Goal: Information Seeking & Learning: Learn about a topic

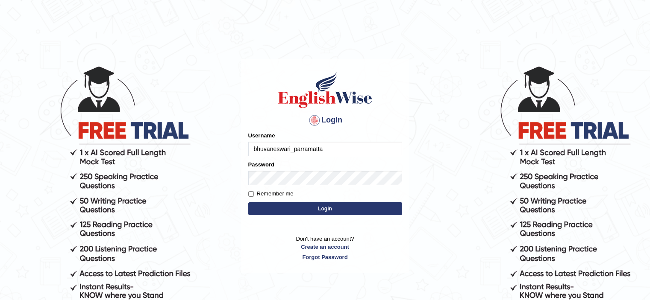
click at [310, 206] on button "Login" at bounding box center [325, 209] width 154 height 13
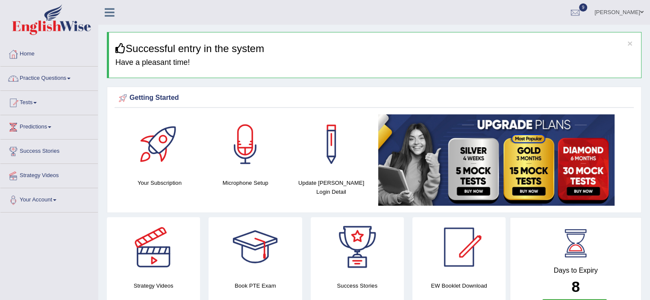
click at [70, 79] on span at bounding box center [68, 79] width 3 height 2
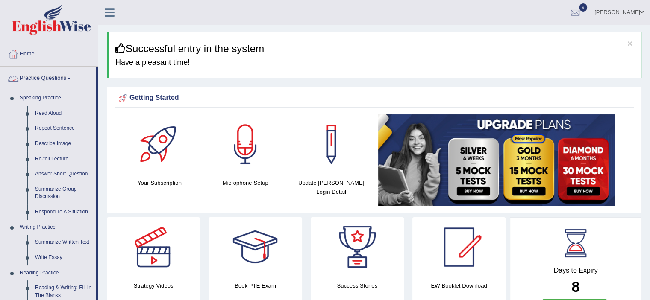
click at [70, 78] on span at bounding box center [68, 79] width 3 height 2
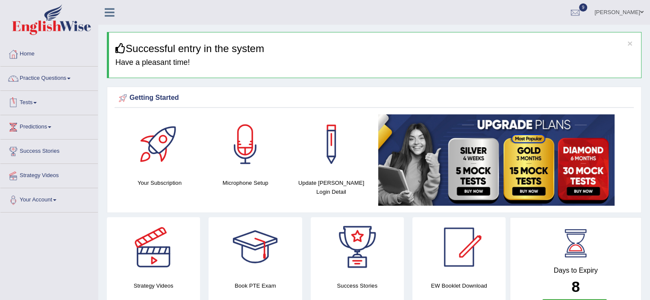
click at [36, 102] on span at bounding box center [34, 103] width 3 height 2
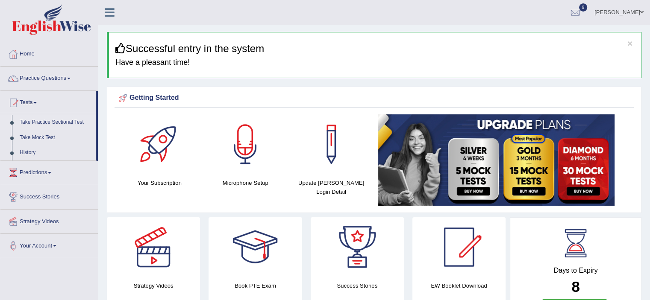
click at [40, 123] on link "Take Practice Sectional Test" at bounding box center [56, 122] width 80 height 15
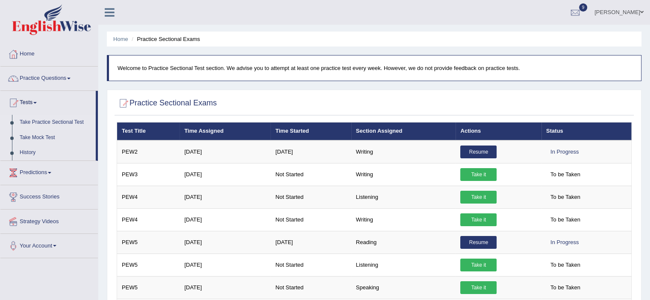
click at [164, 41] on li "Practice Sectional Exams" at bounding box center [164, 39] width 70 height 8
click at [33, 138] on link "Take Mock Test" at bounding box center [56, 137] width 80 height 15
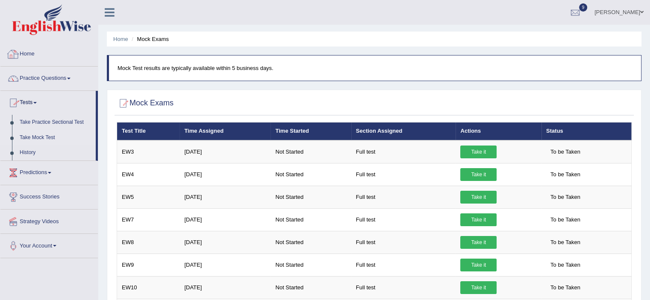
click at [32, 54] on link "Home" at bounding box center [48, 52] width 97 height 21
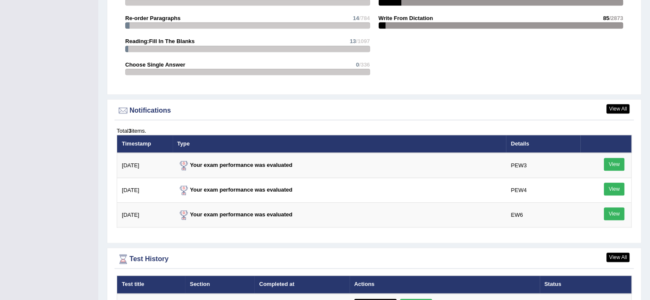
scroll to position [952, 0]
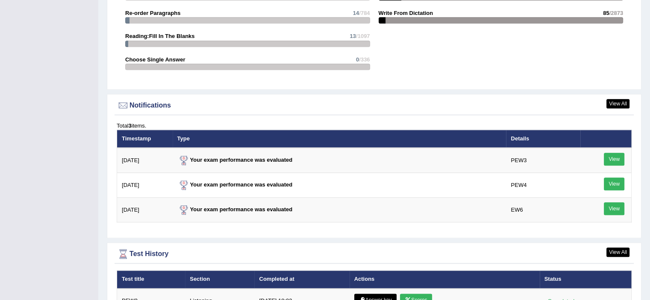
drag, startPoint x: 652, startPoint y: 102, endPoint x: 656, endPoint y: 227, distance: 124.8
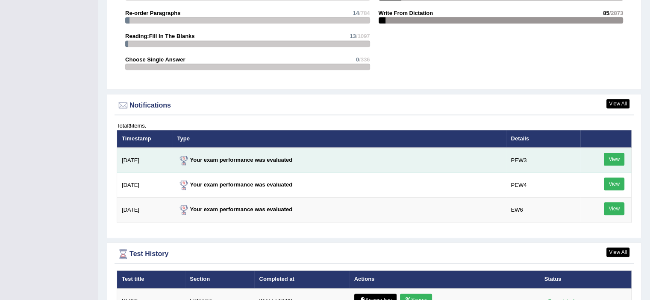
click at [610, 156] on link "View" at bounding box center [614, 159] width 21 height 13
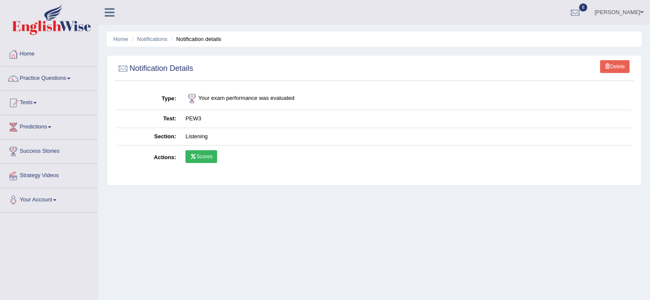
click at [43, 76] on link "Practice Questions" at bounding box center [48, 77] width 97 height 21
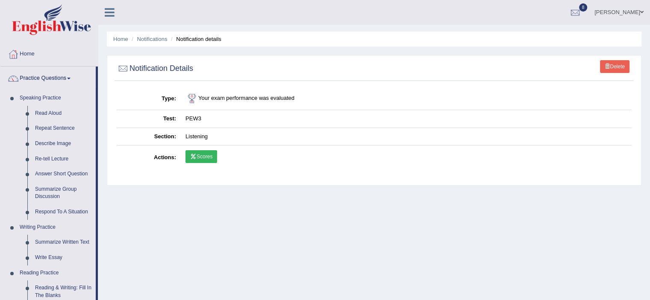
click at [43, 76] on link "Practice Questions" at bounding box center [47, 77] width 95 height 21
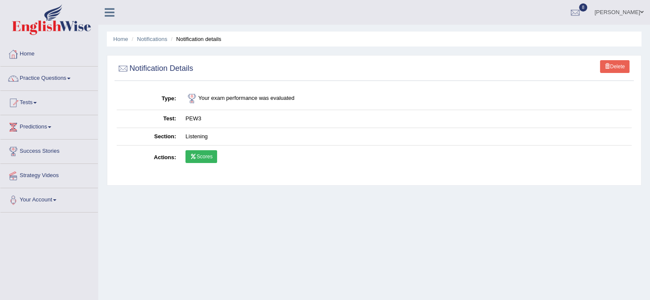
click at [31, 54] on link "Home" at bounding box center [48, 52] width 97 height 21
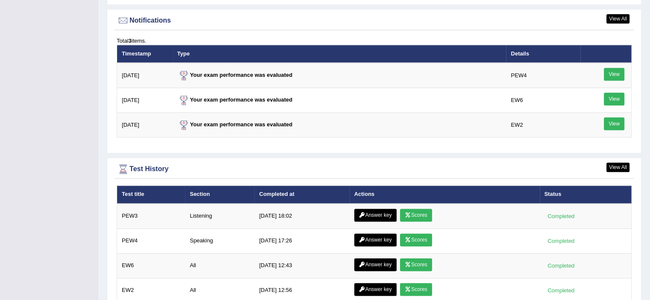
scroll to position [1040, 0]
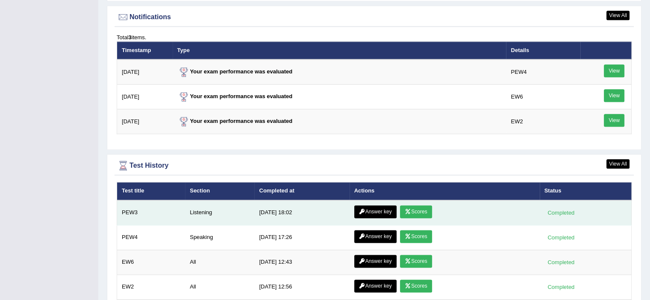
click at [374, 210] on link "Answer key" at bounding box center [375, 212] width 42 height 13
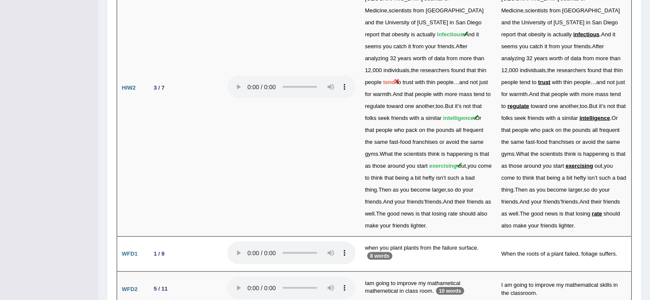
scroll to position [1736, 0]
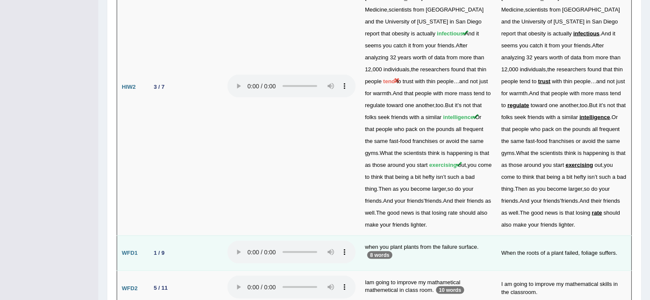
click at [390, 236] on td "when you plant plants from the failure surface. 8 words" at bounding box center [428, 253] width 136 height 35
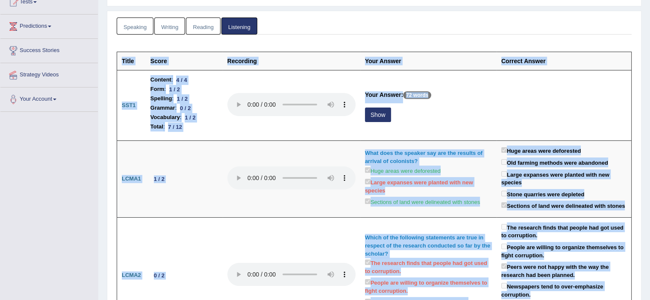
scroll to position [0, 0]
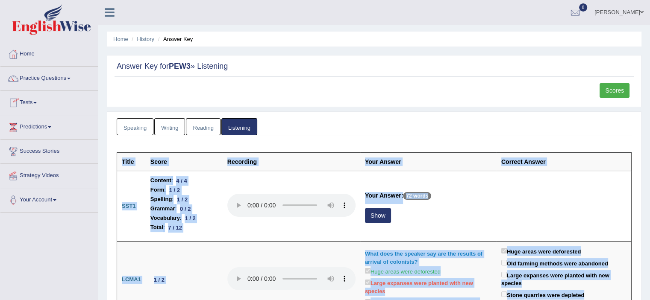
click at [36, 102] on link "Tests" at bounding box center [48, 101] width 97 height 21
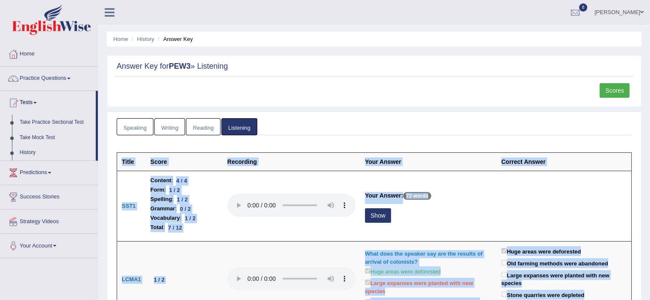
click at [41, 121] on link "Take Practice Sectional Test" at bounding box center [56, 122] width 80 height 15
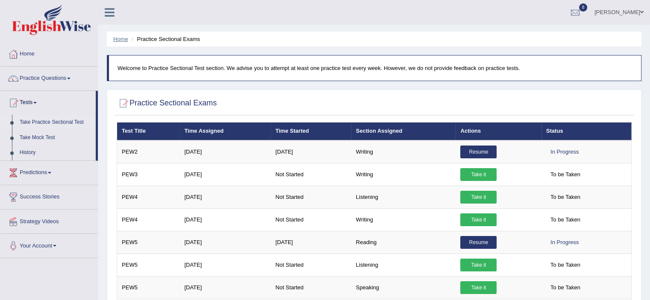
click at [123, 38] on link "Home" at bounding box center [120, 39] width 15 height 6
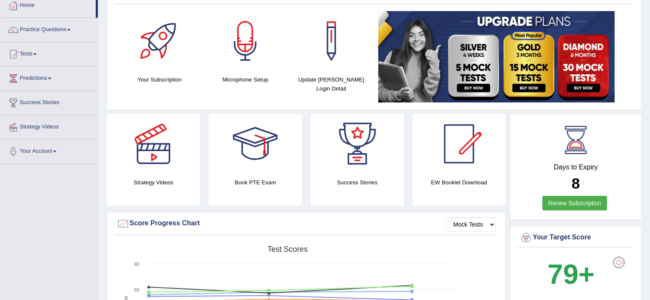
scroll to position [43, 0]
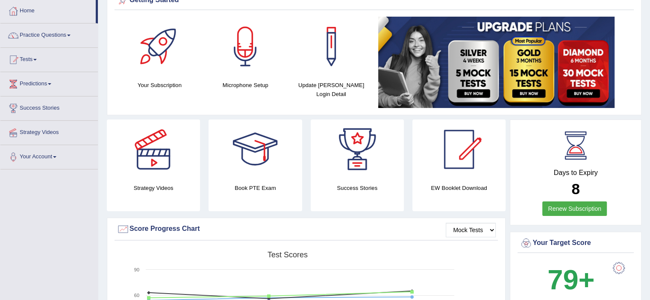
click at [37, 59] on span at bounding box center [34, 60] width 3 height 2
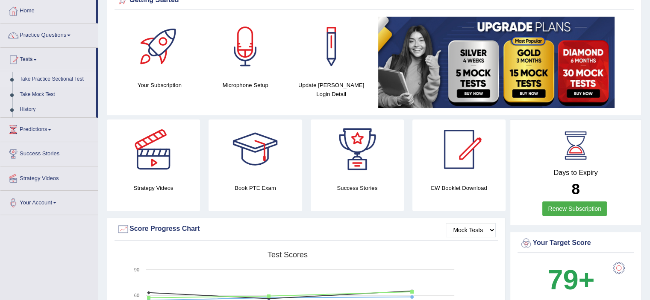
click at [44, 74] on link "Take Practice Sectional Test" at bounding box center [56, 79] width 80 height 15
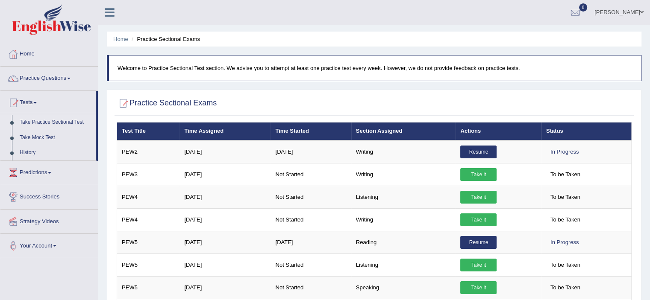
click at [96, 56] on link "Home" at bounding box center [48, 52] width 97 height 21
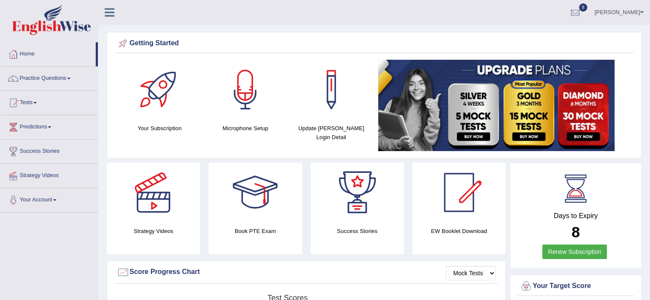
click at [72, 80] on link "Practice Questions" at bounding box center [48, 77] width 97 height 21
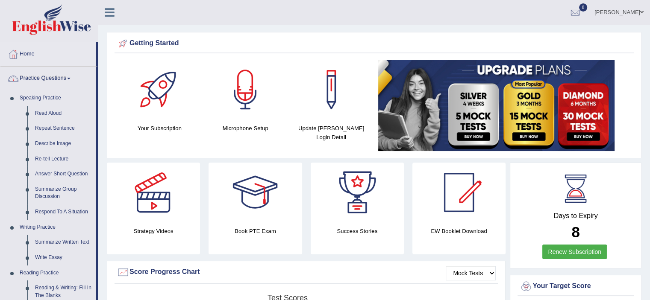
click at [70, 78] on span at bounding box center [68, 79] width 3 height 2
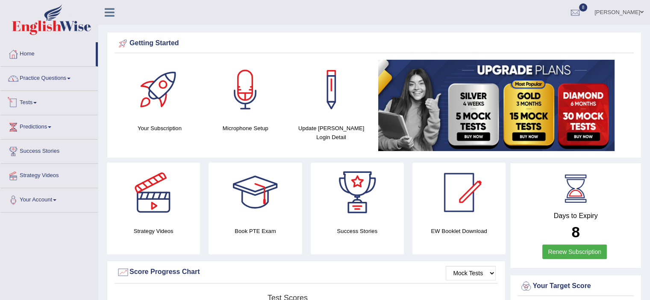
click at [37, 101] on link "Tests" at bounding box center [48, 101] width 97 height 21
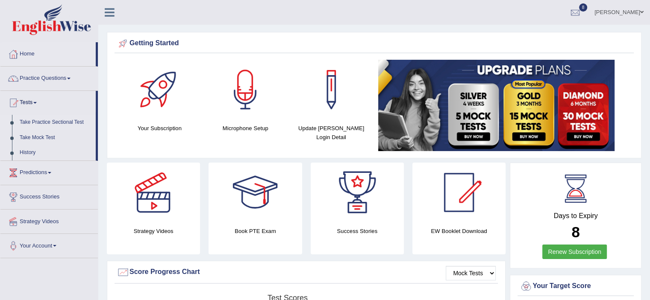
click at [48, 123] on link "Take Practice Sectional Test" at bounding box center [56, 122] width 80 height 15
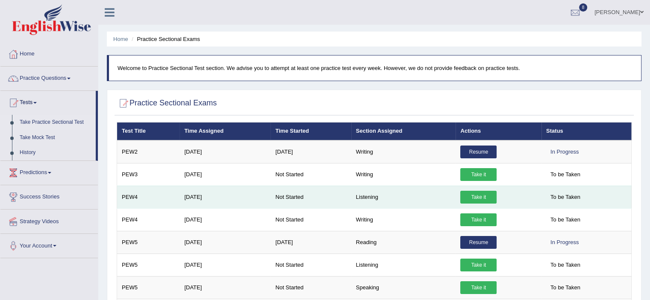
click at [486, 191] on link "Take it" at bounding box center [478, 197] width 36 height 13
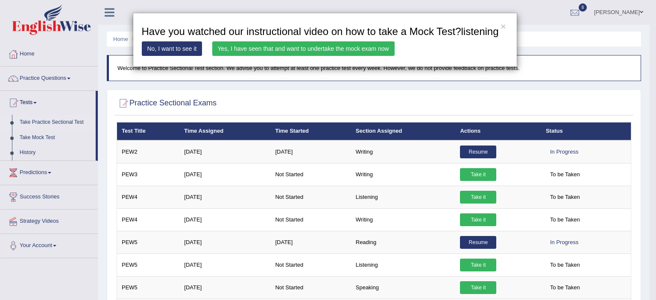
click at [241, 47] on link "Yes, I have seen that and want to undertake the mock exam now" at bounding box center [303, 48] width 182 height 15
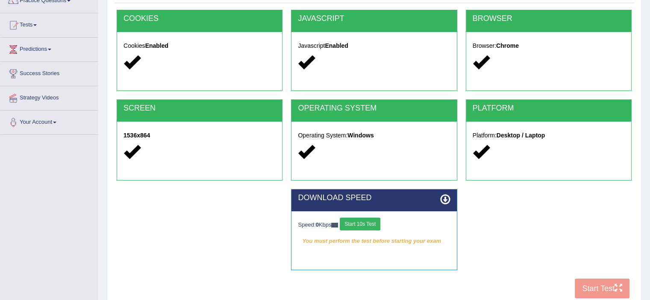
scroll to position [79, 0]
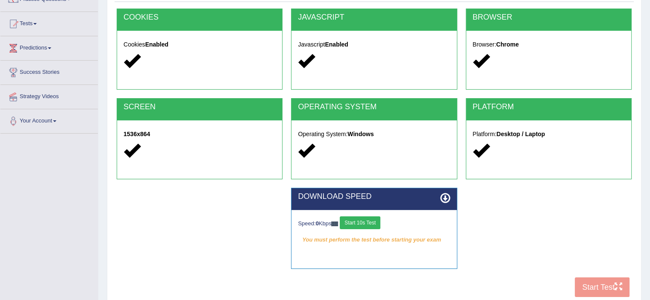
click at [373, 225] on button "Start 10s Test" at bounding box center [360, 223] width 41 height 13
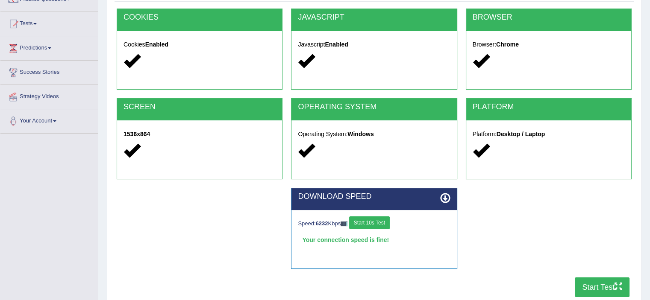
click at [592, 288] on button "Start Test" at bounding box center [602, 288] width 55 height 20
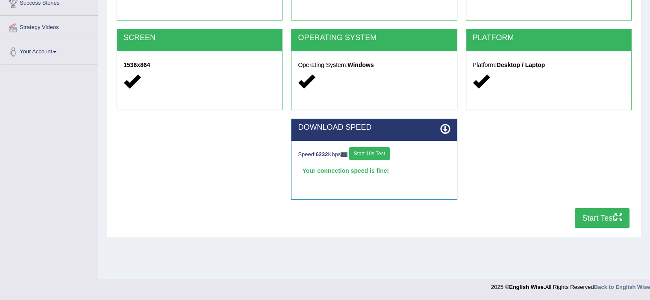
scroll to position [0, 0]
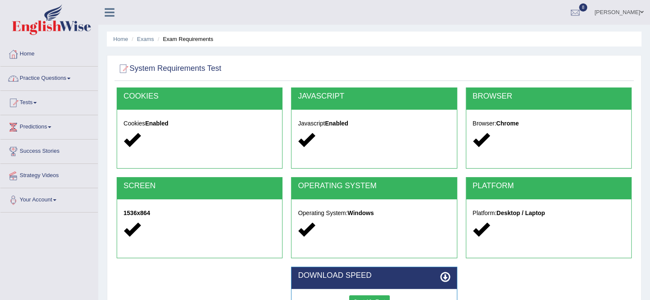
click at [70, 79] on span at bounding box center [68, 79] width 3 height 2
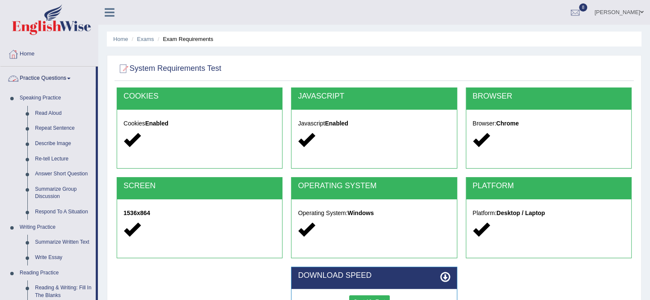
click at [51, 76] on link "Practice Questions" at bounding box center [47, 77] width 95 height 21
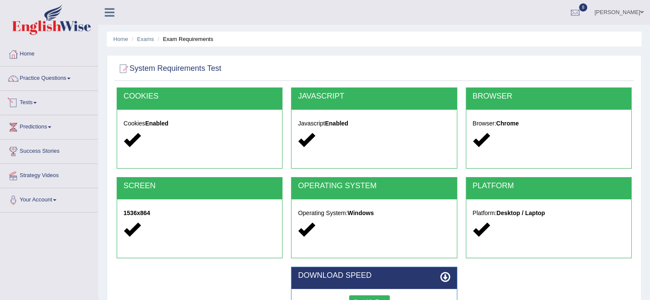
click at [32, 106] on link "Tests" at bounding box center [48, 101] width 97 height 21
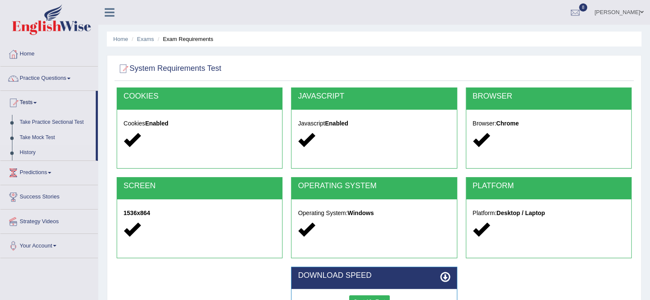
click at [34, 138] on link "Take Mock Test" at bounding box center [56, 137] width 80 height 15
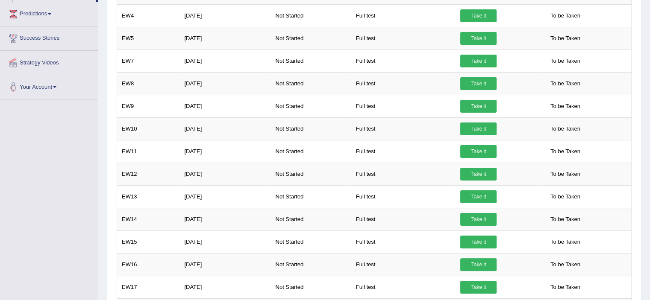
scroll to position [163, 0]
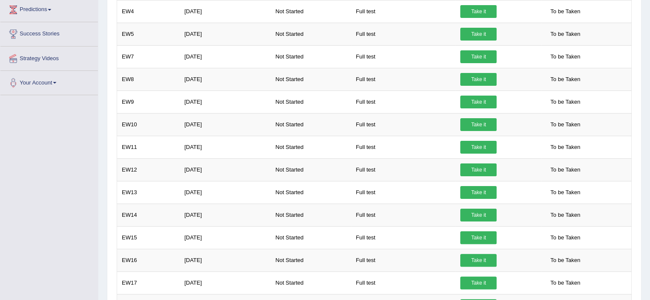
drag, startPoint x: 649, startPoint y: 66, endPoint x: 649, endPoint y: 73, distance: 6.4
click at [649, 73] on div "Home Mock Exams Mock Test results are typically available within 5 business day…" at bounding box center [374, 281] width 552 height 888
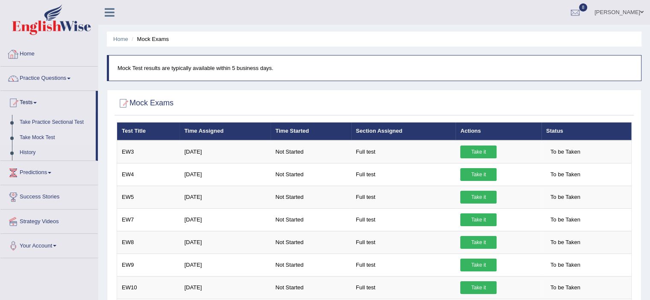
click at [31, 54] on link "Home" at bounding box center [48, 52] width 97 height 21
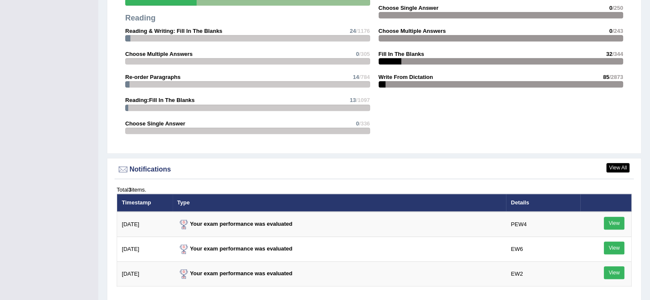
scroll to position [1175, 0]
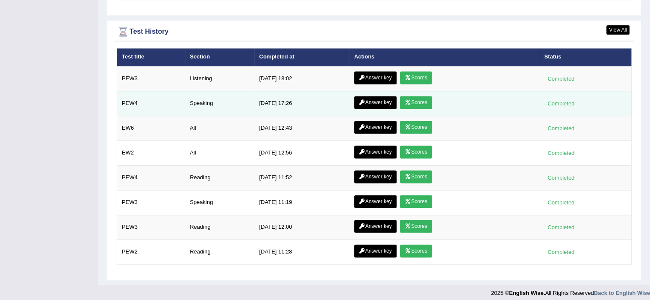
click at [453, 101] on td "Answer key Scores" at bounding box center [444, 103] width 190 height 25
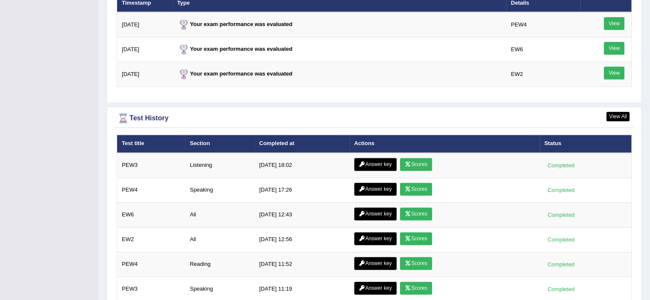
scroll to position [1091, 0]
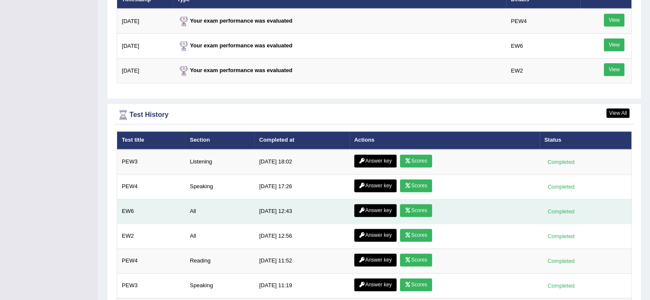
click at [420, 206] on link "Scores" at bounding box center [416, 210] width 32 height 13
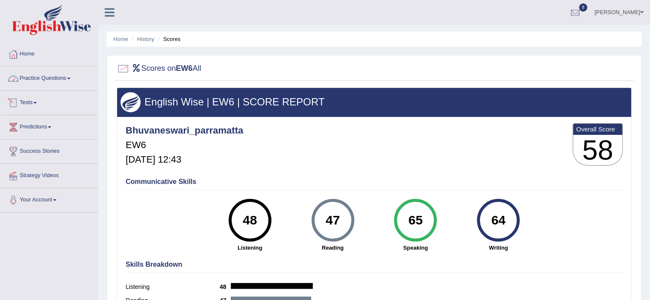
click at [37, 102] on span at bounding box center [34, 103] width 3 height 2
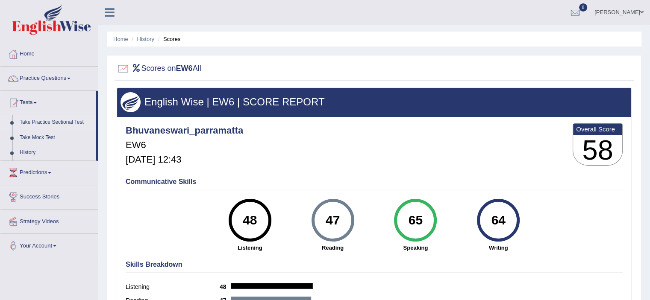
click at [39, 122] on link "Take Practice Sectional Test" at bounding box center [56, 122] width 80 height 15
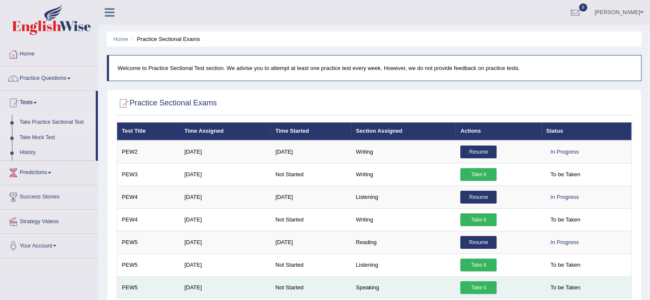
click at [484, 288] on link "Take it" at bounding box center [478, 288] width 36 height 13
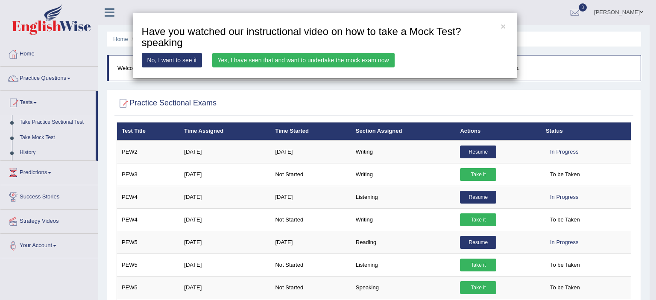
drag, startPoint x: 484, startPoint y: 288, endPoint x: 408, endPoint y: 176, distance: 135.7
click at [408, 176] on div "× Have you watched our instructional video on how to take a Mock Test?speaking …" at bounding box center [328, 150] width 656 height 300
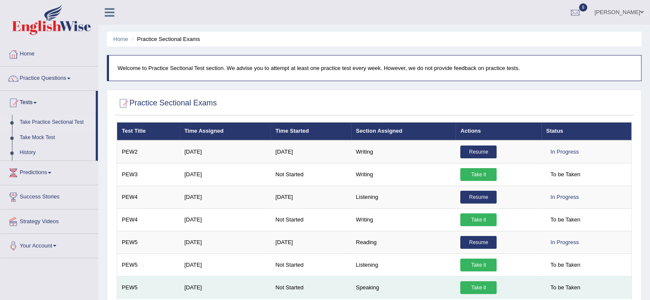
click at [473, 290] on link "Take it" at bounding box center [478, 288] width 36 height 13
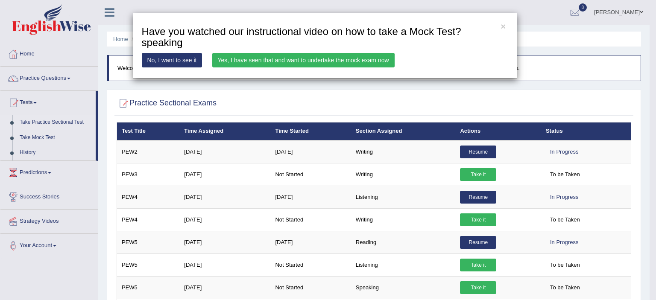
click at [289, 58] on link "Yes, I have seen that and want to undertake the mock exam now" at bounding box center [303, 60] width 182 height 15
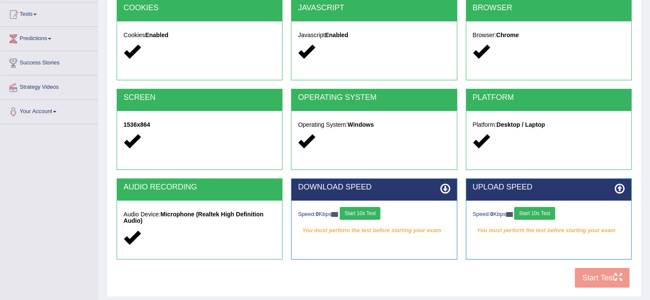
scroll to position [100, 0]
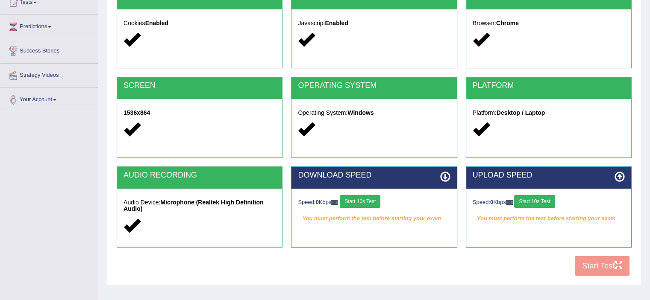
click at [370, 206] on button "Start 10s Test" at bounding box center [360, 201] width 41 height 13
click at [536, 203] on button "Start 10s Test" at bounding box center [534, 201] width 41 height 13
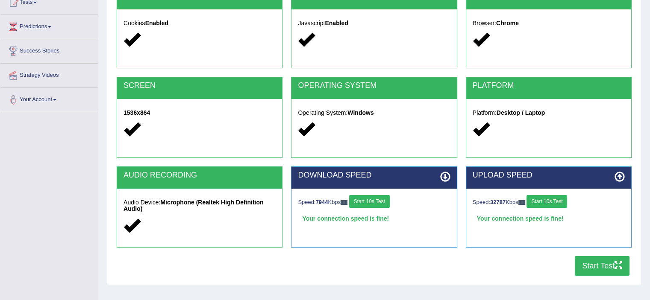
click at [605, 268] on button "Start Test" at bounding box center [602, 266] width 55 height 20
